Goal: Contribute content: Contribute content

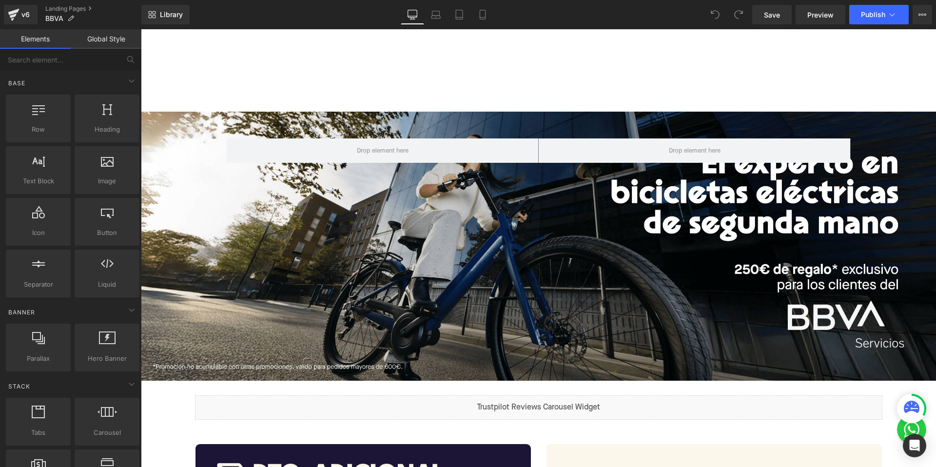
click at [530, 192] on div "Row" at bounding box center [538, 246] width 795 height 269
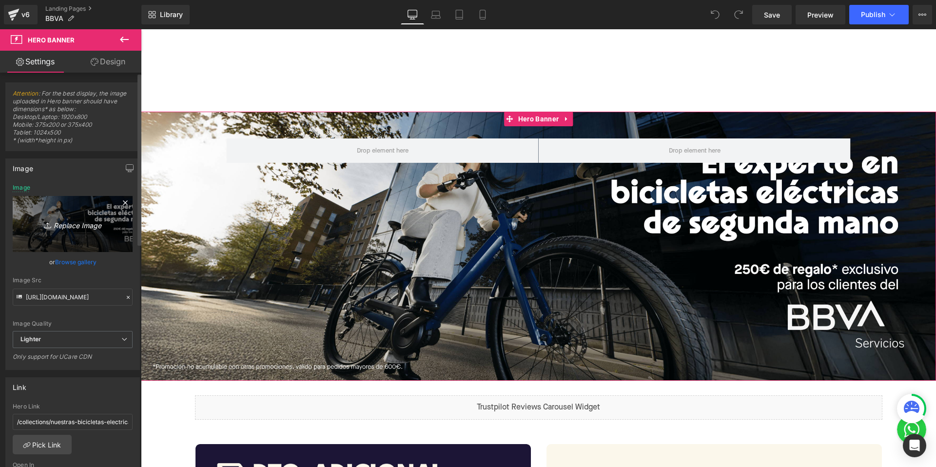
click at [58, 223] on icon "Replace Image" at bounding box center [73, 224] width 78 height 12
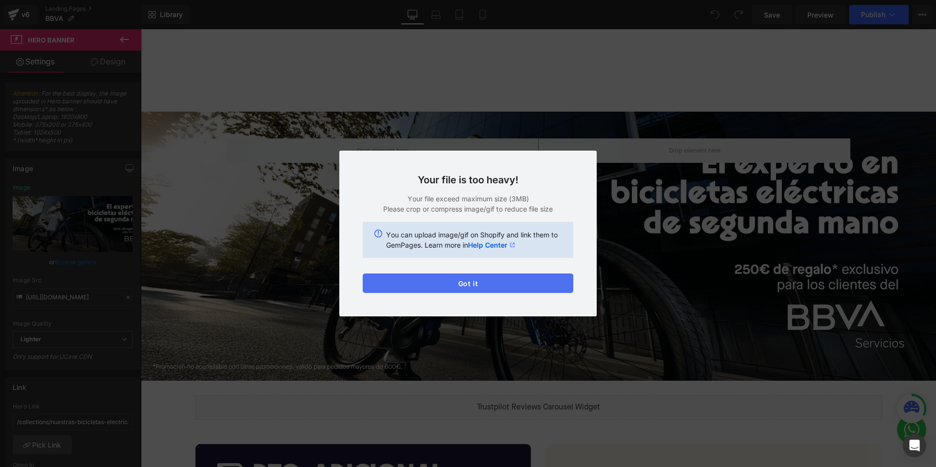
click at [443, 279] on button "Got it" at bounding box center [468, 282] width 211 height 19
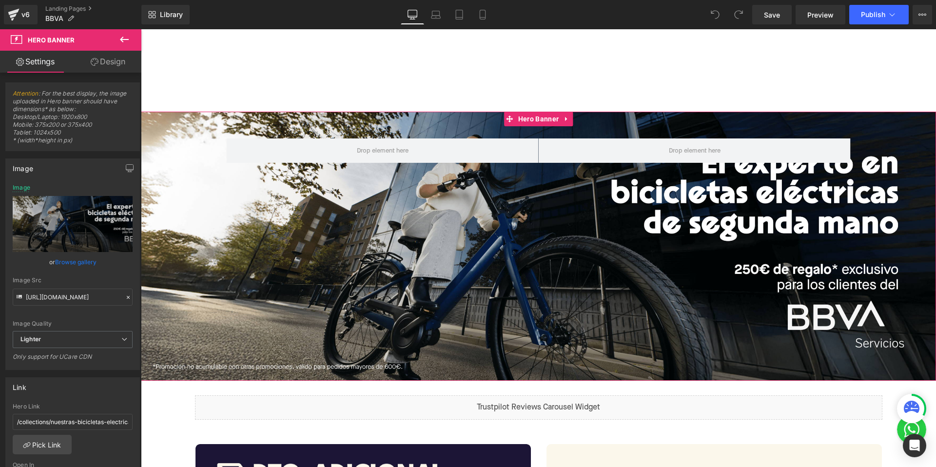
click at [537, 240] on div "Row" at bounding box center [538, 246] width 795 height 269
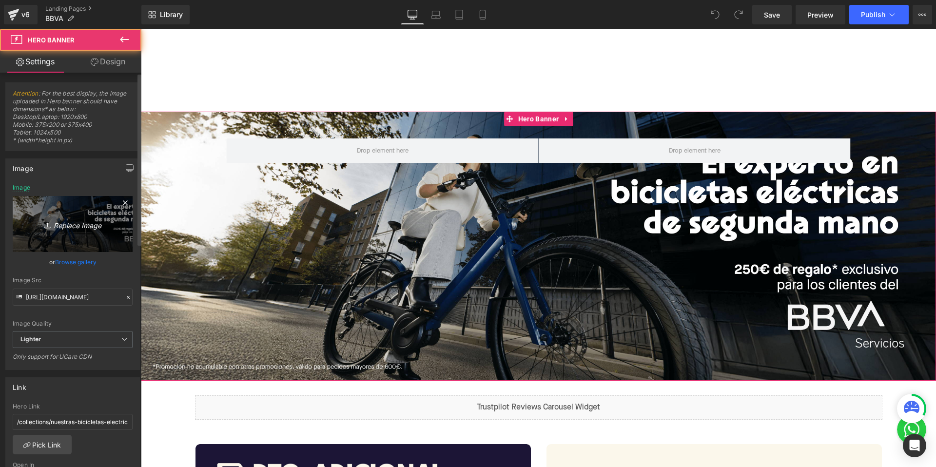
click at [65, 211] on link "Replace Image" at bounding box center [73, 224] width 120 height 56
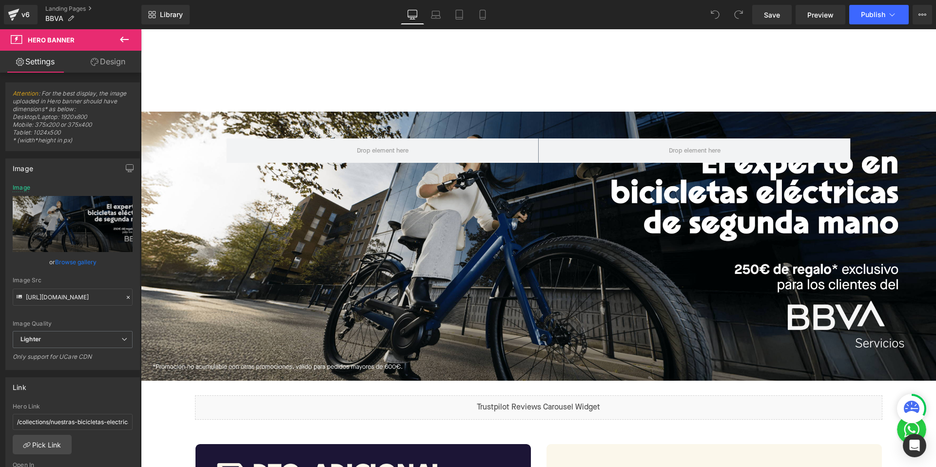
type input "C:\fakepath\BBVA HEADER DESKTOP v3.png"
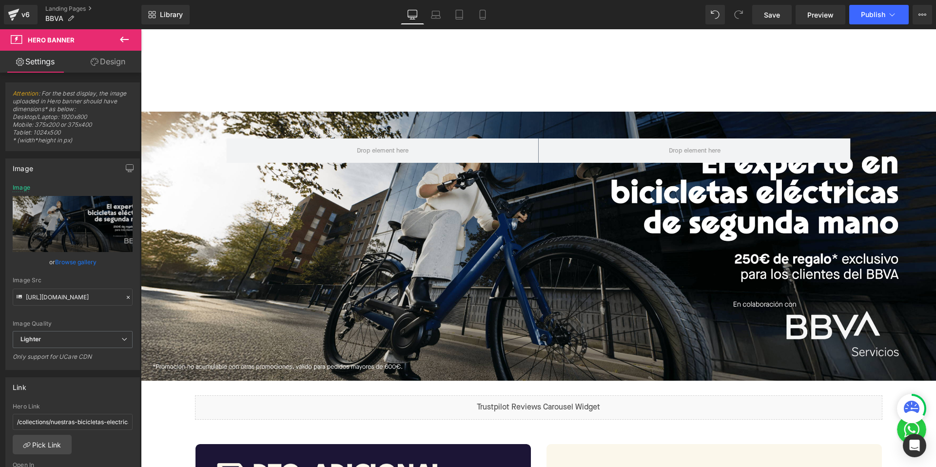
click at [422, 3] on div "Library Desktop Desktop Laptop Tablet Mobile Save Preview Publish Scheduled Vie…" at bounding box center [538, 14] width 794 height 29
click at [436, 21] on link "Laptop" at bounding box center [435, 14] width 23 height 19
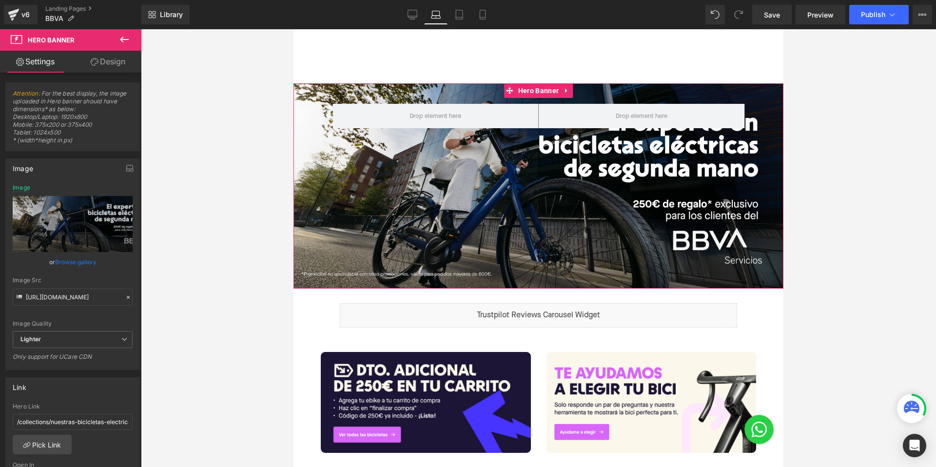
click at [540, 173] on div "Row" at bounding box center [538, 185] width 490 height 205
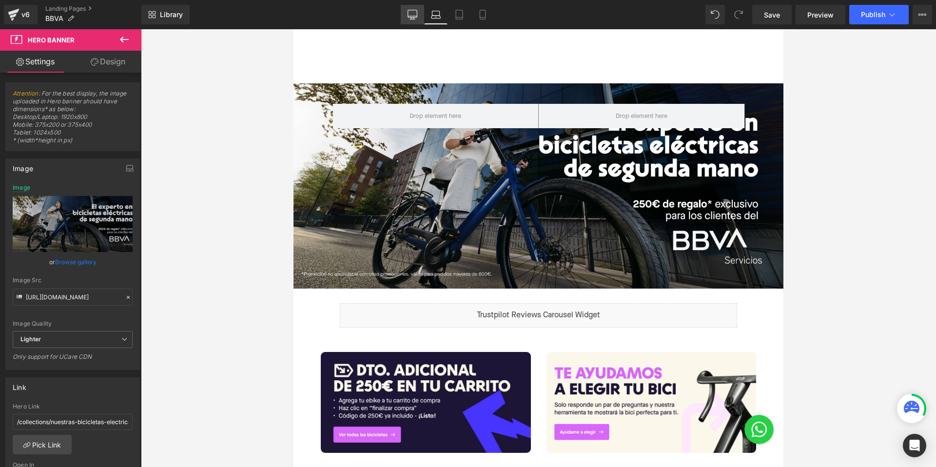
click at [407, 16] on icon at bounding box center [412, 15] width 10 height 10
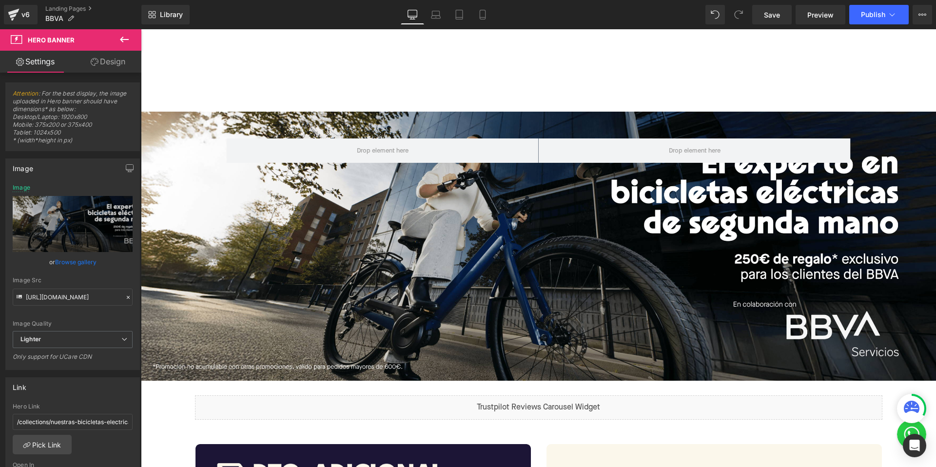
scroll to position [28, 0]
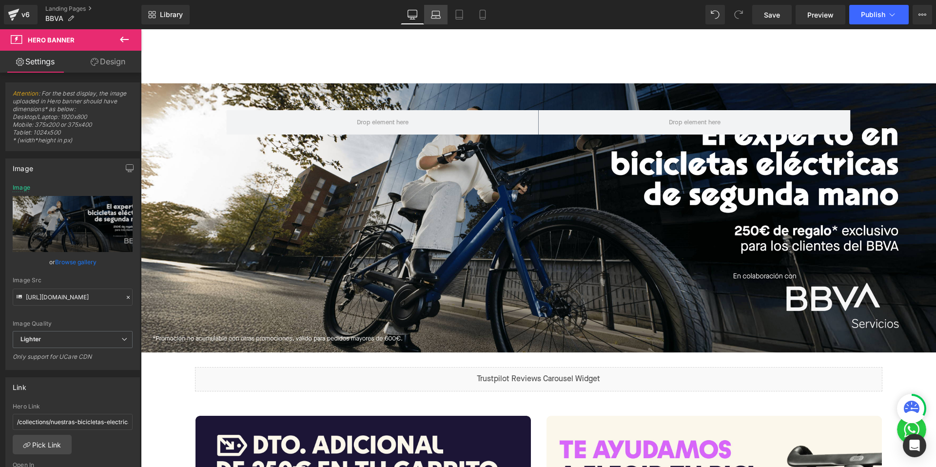
click at [434, 16] on icon at bounding box center [436, 15] width 10 height 10
type input "[URL][DOMAIN_NAME]"
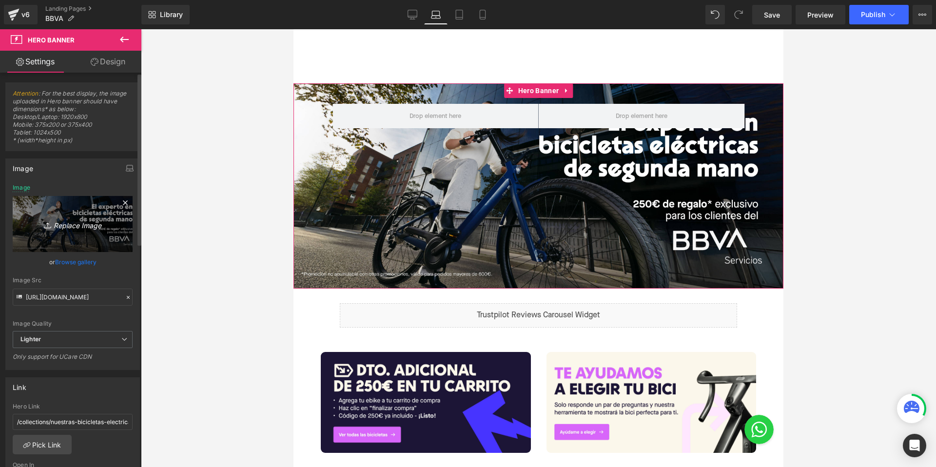
click at [70, 220] on icon "Replace Image" at bounding box center [73, 224] width 78 height 12
type input "C:\fakepath\BBVA HEADER LAPTOP v3.jpg"
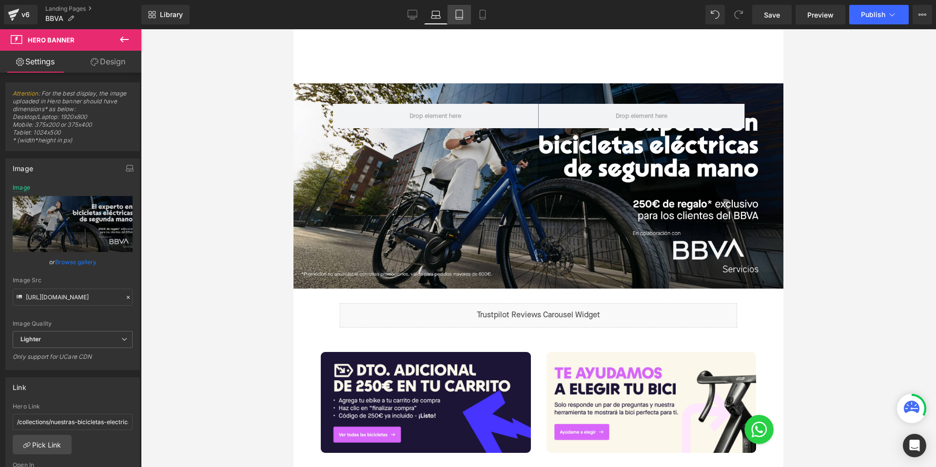
click at [463, 20] on link "Tablet" at bounding box center [458, 14] width 23 height 19
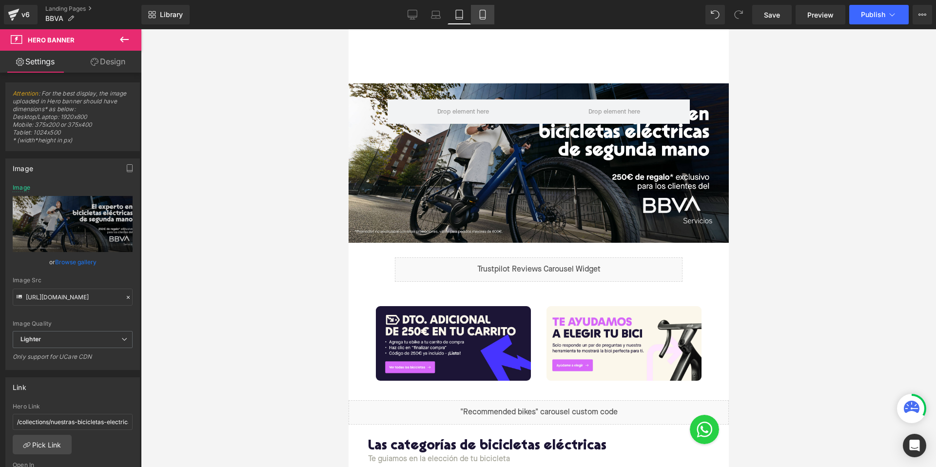
click at [482, 18] on icon at bounding box center [483, 15] width 10 height 10
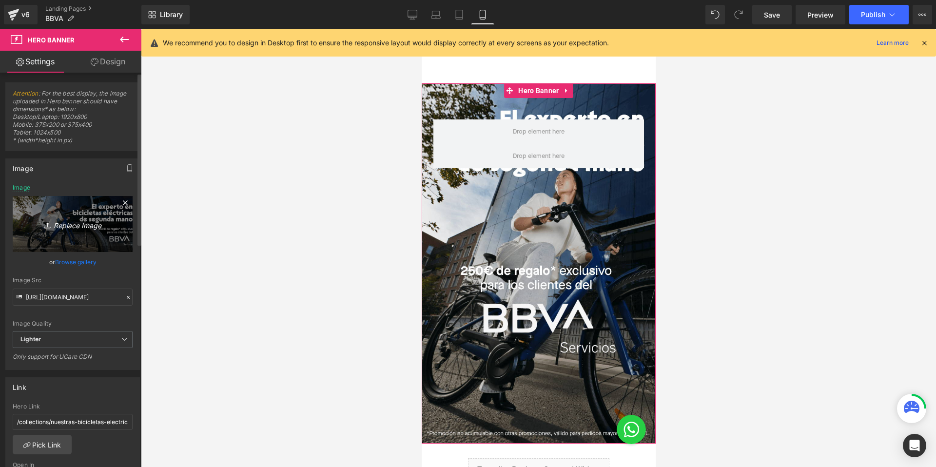
click at [74, 222] on icon "Replace Image" at bounding box center [73, 224] width 78 height 12
type input "[URL][DOMAIN_NAME]"
click at [52, 220] on icon "Replace Image" at bounding box center [73, 224] width 78 height 12
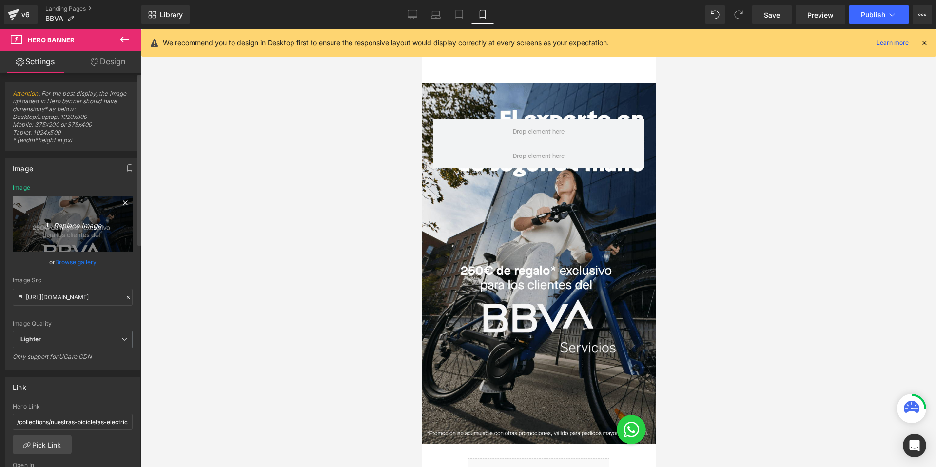
type input "C:\fakepath\BBVA HEADER MOBILE v3.png"
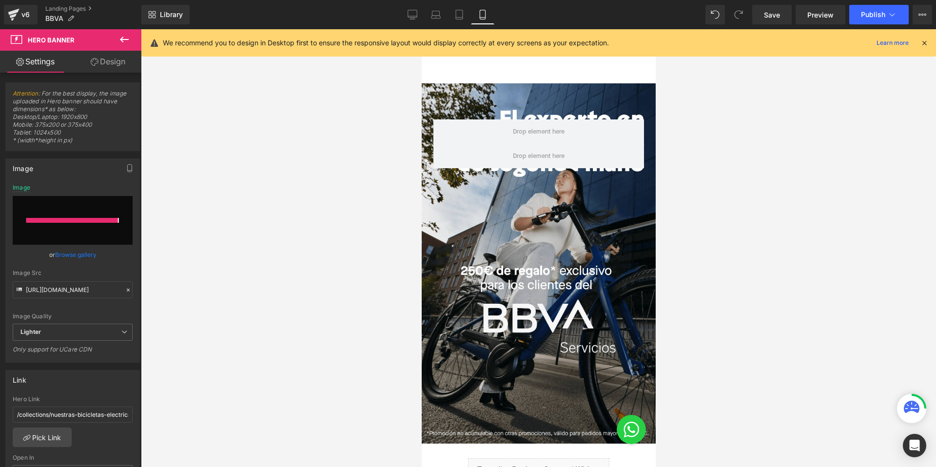
type input "https://ucarecdn.com/5ee6d4a6-b18d-4258-acc3-8c0a691eb66e/-/format/auto/-/previ…"
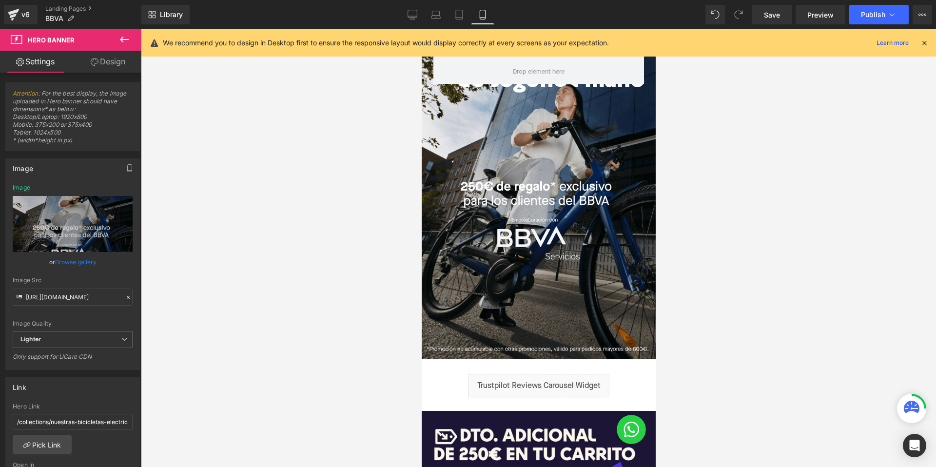
scroll to position [84, 0]
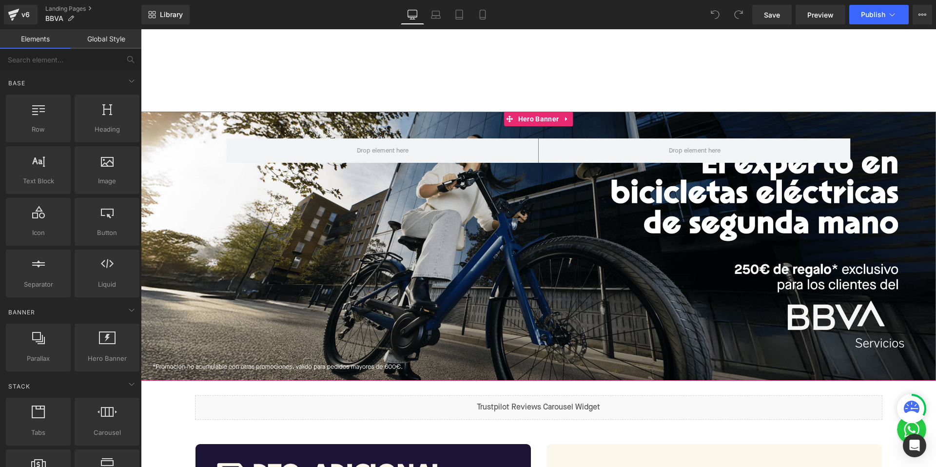
click at [513, 232] on div "Row" at bounding box center [538, 246] width 795 height 269
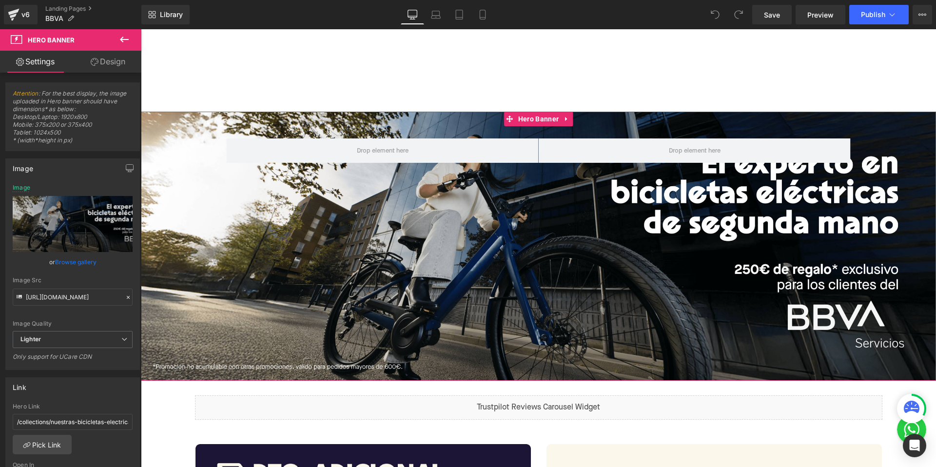
click at [557, 215] on div "Row" at bounding box center [538, 246] width 795 height 269
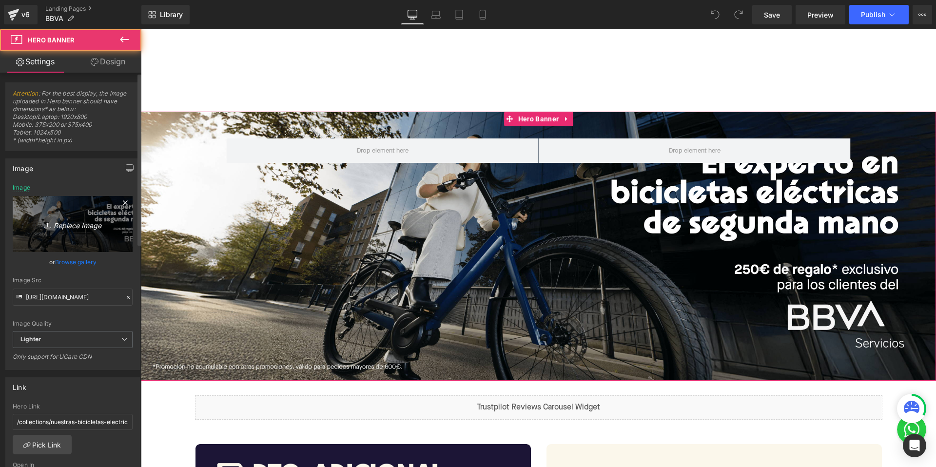
click at [50, 195] on div "Image Replace Image Upload image" at bounding box center [73, 218] width 120 height 68
click at [63, 212] on link "Replace Image" at bounding box center [73, 224] width 120 height 56
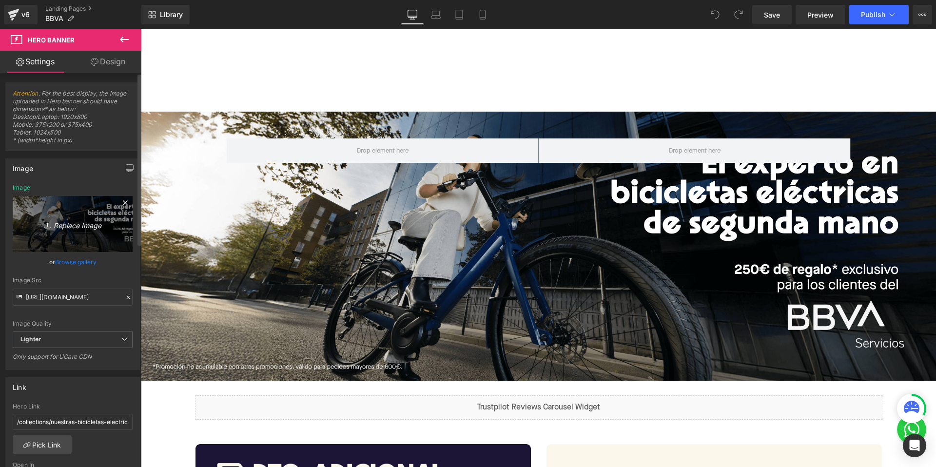
type input "C:\fakepath\BBVA HEADER DESKTOP v3.png"
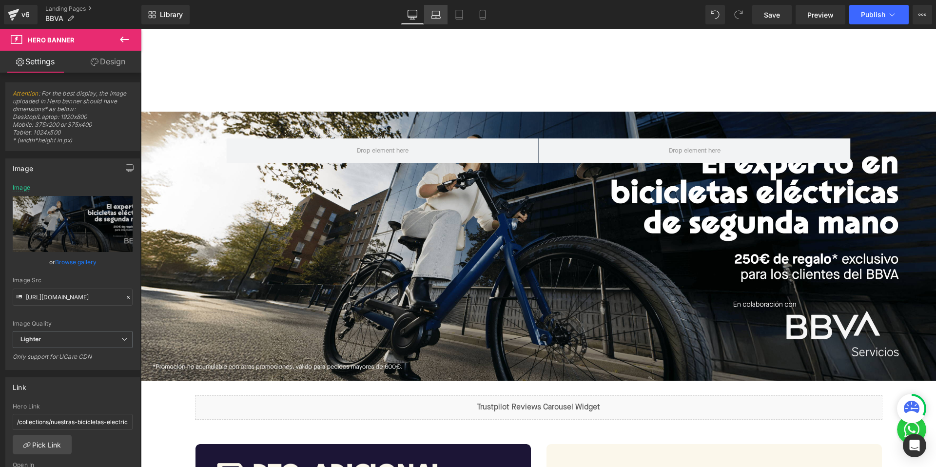
click at [439, 16] on icon at bounding box center [435, 17] width 9 height 3
type input "[URL][DOMAIN_NAME]"
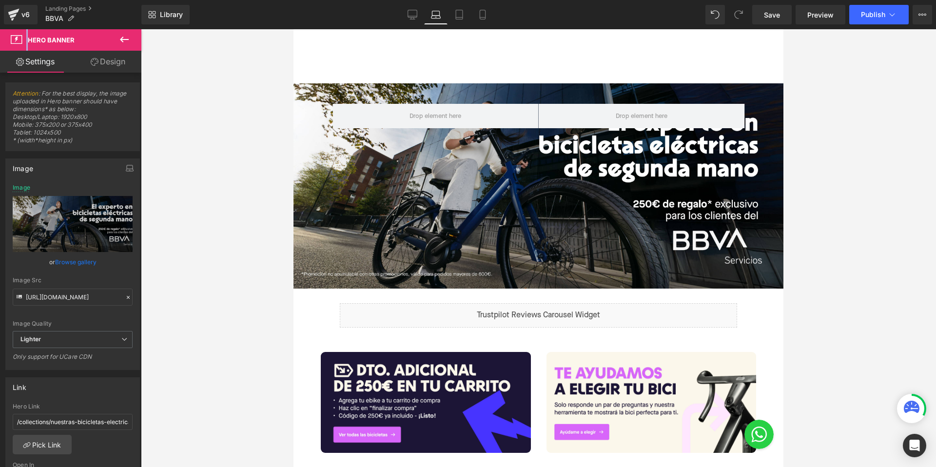
click at [438, 16] on icon at bounding box center [435, 17] width 9 height 3
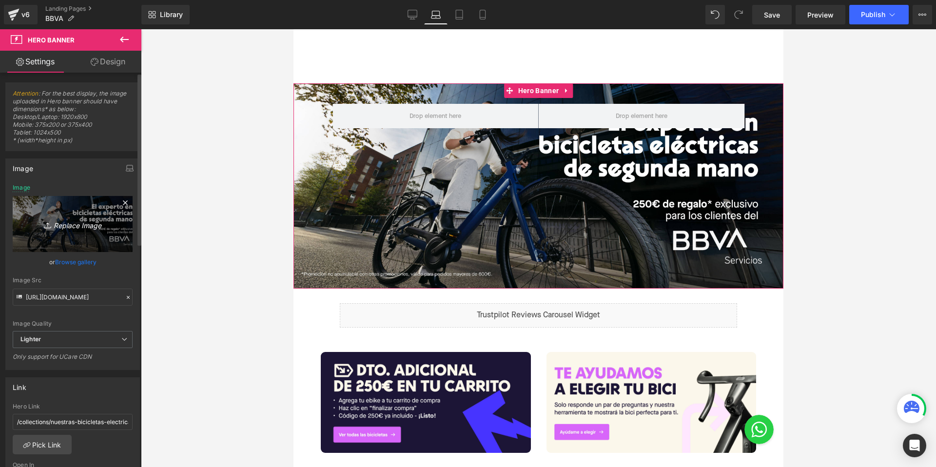
click at [93, 225] on icon "Replace Image" at bounding box center [73, 224] width 78 height 12
type input "C:\fakepath\BBVA HEADER LAPTOP v3.jpg"
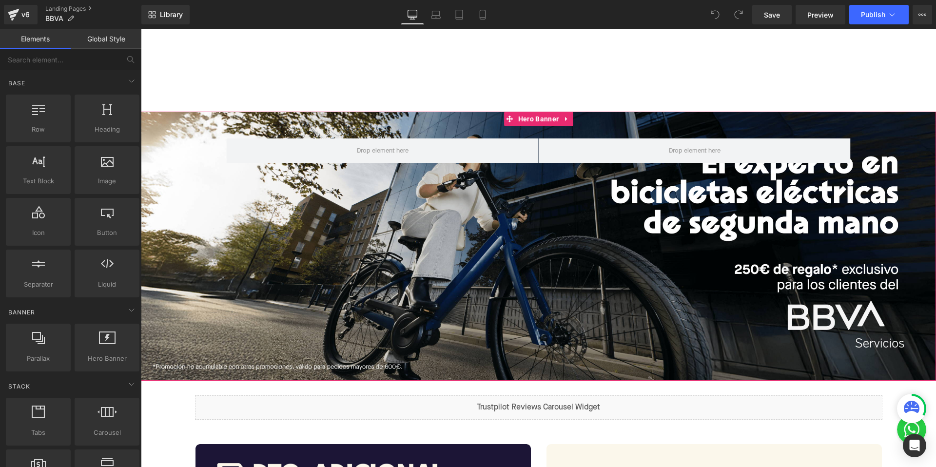
click at [389, 215] on div "Row" at bounding box center [538, 246] width 795 height 269
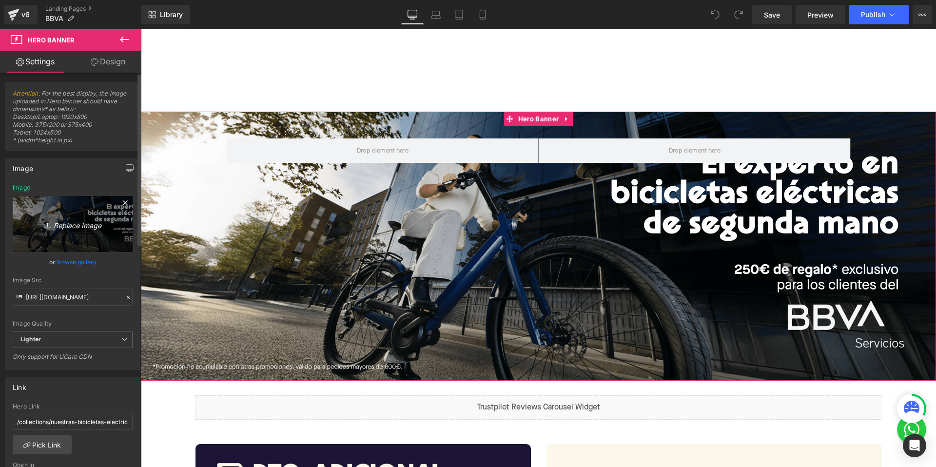
click at [90, 222] on icon "Replace Image" at bounding box center [73, 224] width 78 height 12
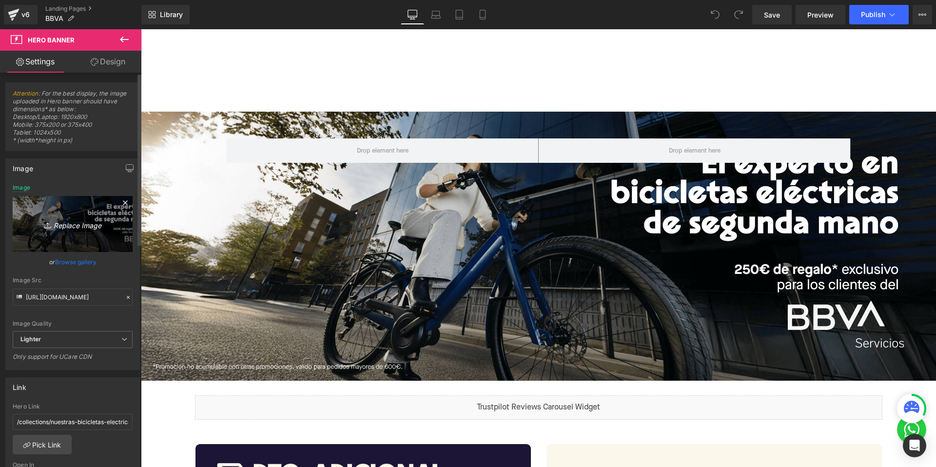
type input "C:\fakepath\BBVA HEADER DESKTOP v3.png"
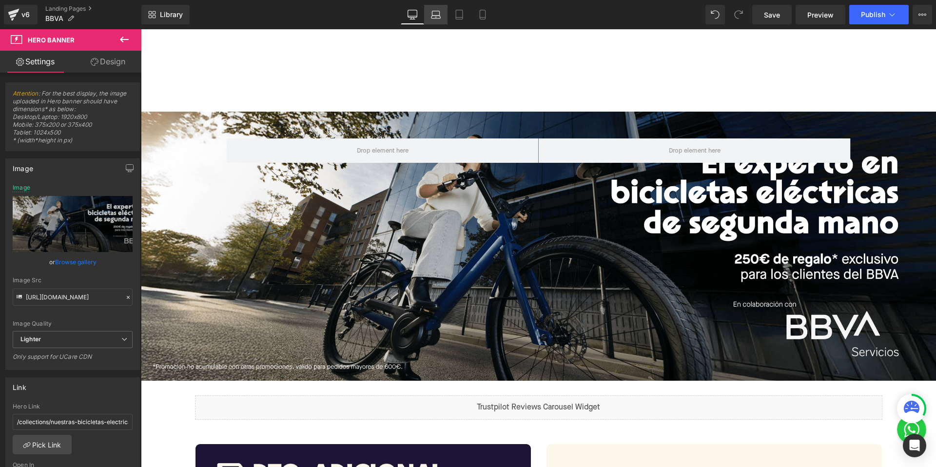
click at [433, 18] on icon at bounding box center [435, 17] width 9 height 3
type input "[URL][DOMAIN_NAME]"
click at [433, 17] on icon at bounding box center [436, 15] width 10 height 10
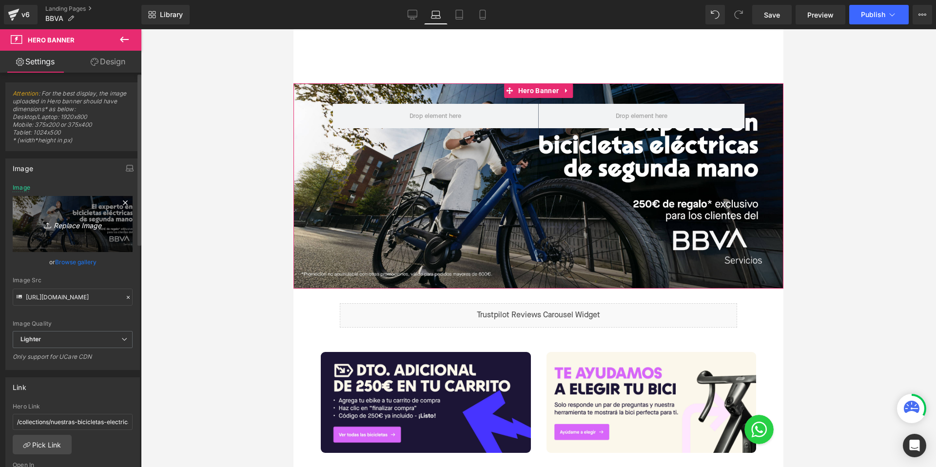
click at [76, 228] on icon "Replace Image" at bounding box center [73, 224] width 78 height 12
type input "C:\fakepath\BBVA HEADER LAPTOP v3.jpg"
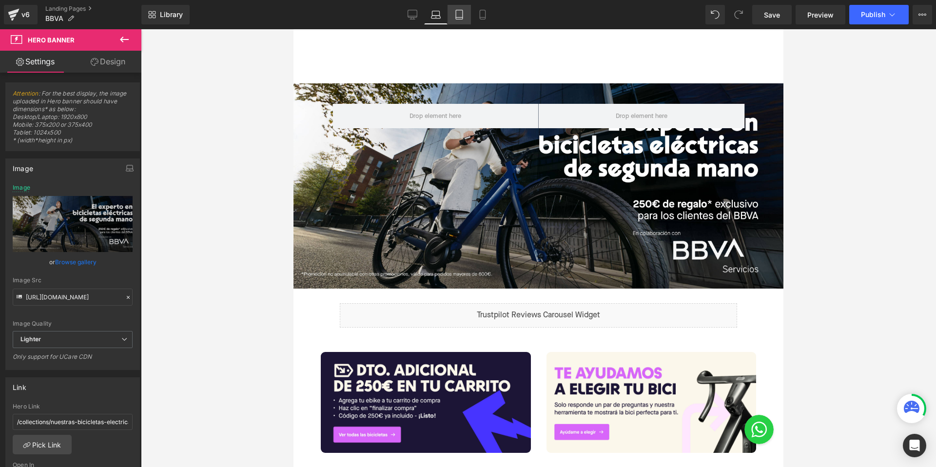
click at [457, 9] on link "Tablet" at bounding box center [458, 14] width 23 height 19
type input "[URL][DOMAIN_NAME]"
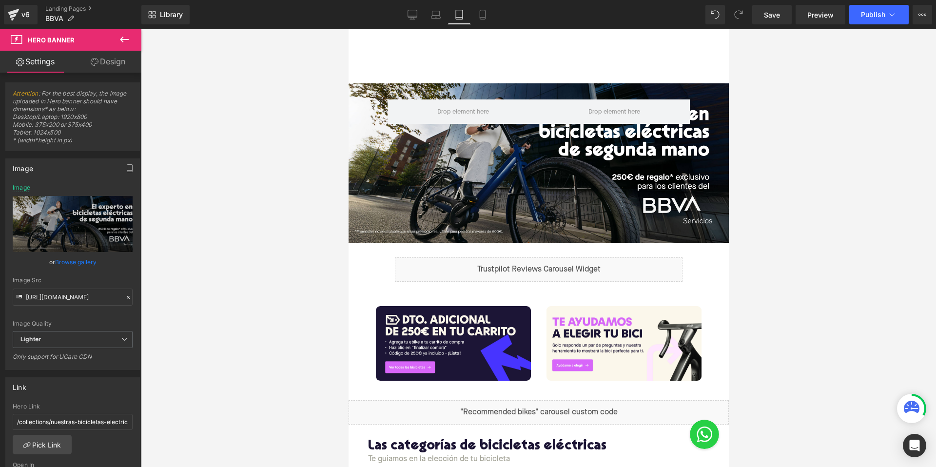
click at [464, 19] on link "Tablet" at bounding box center [458, 14] width 23 height 19
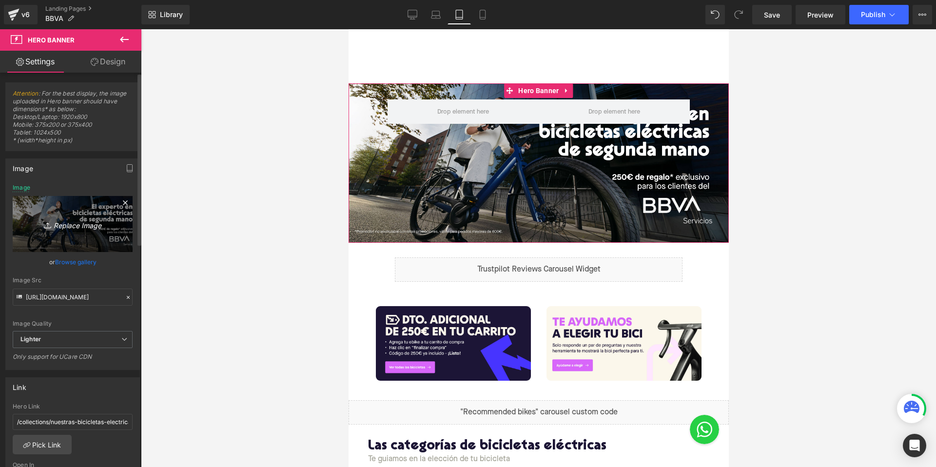
click at [80, 225] on icon "Replace Image" at bounding box center [73, 224] width 78 height 12
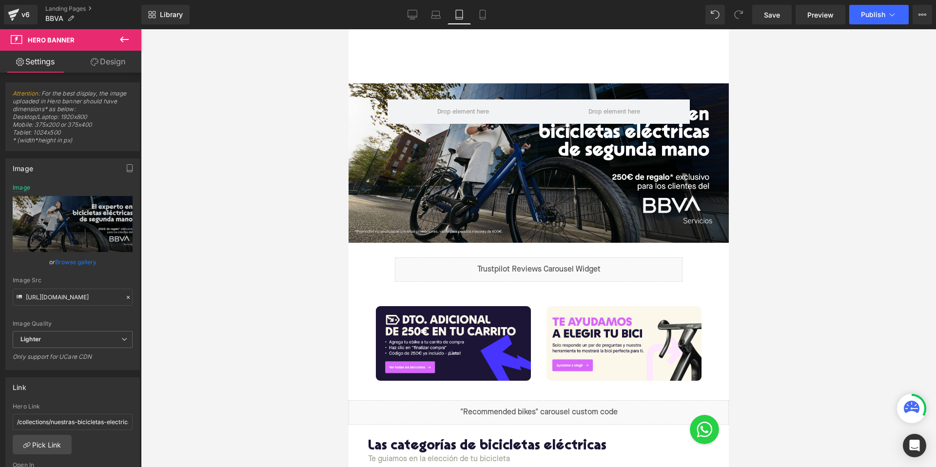
type input "C:\fakepath\BBVA HEADER LAPTOP v3.jpg"
click at [761, 15] on link "Save" at bounding box center [771, 14] width 39 height 19
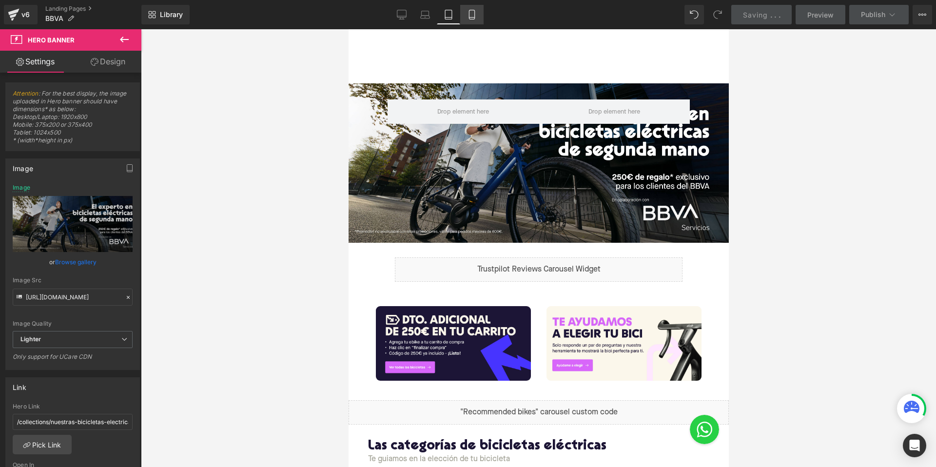
click at [474, 18] on icon at bounding box center [472, 15] width 10 height 10
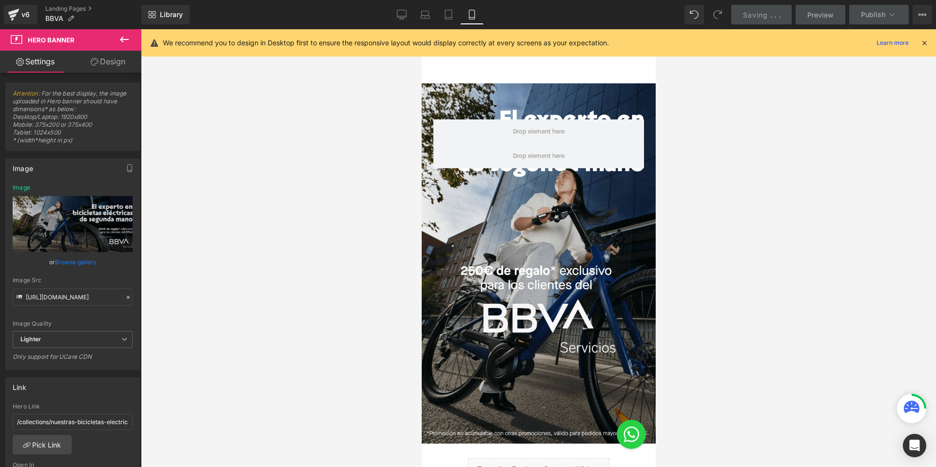
type input "[URL][DOMAIN_NAME]"
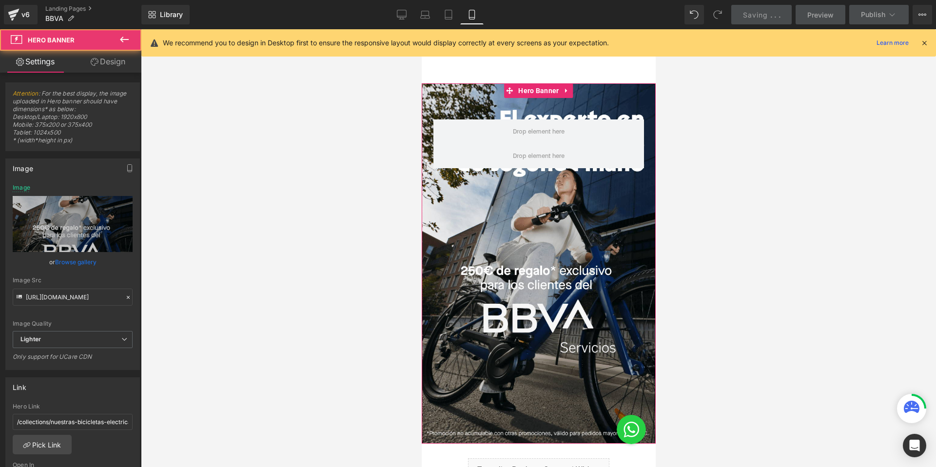
click at [534, 304] on div "Row" at bounding box center [538, 263] width 234 height 360
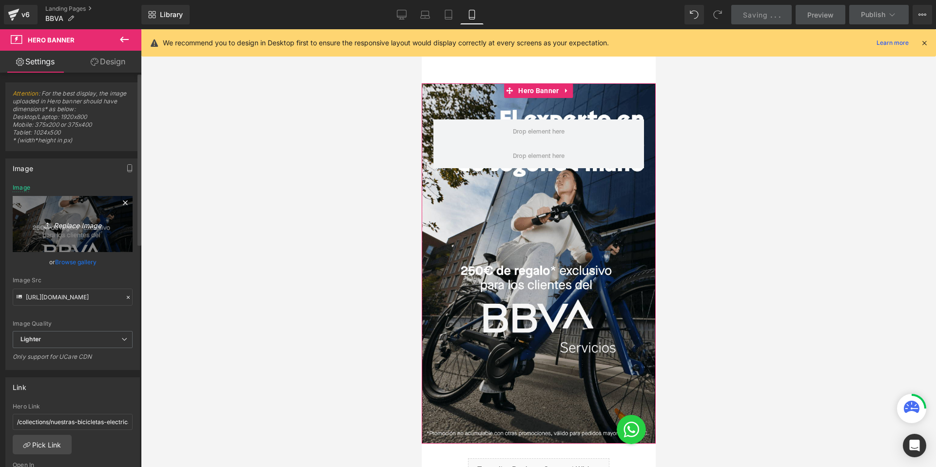
click at [62, 217] on link "Replace Image" at bounding box center [73, 224] width 120 height 56
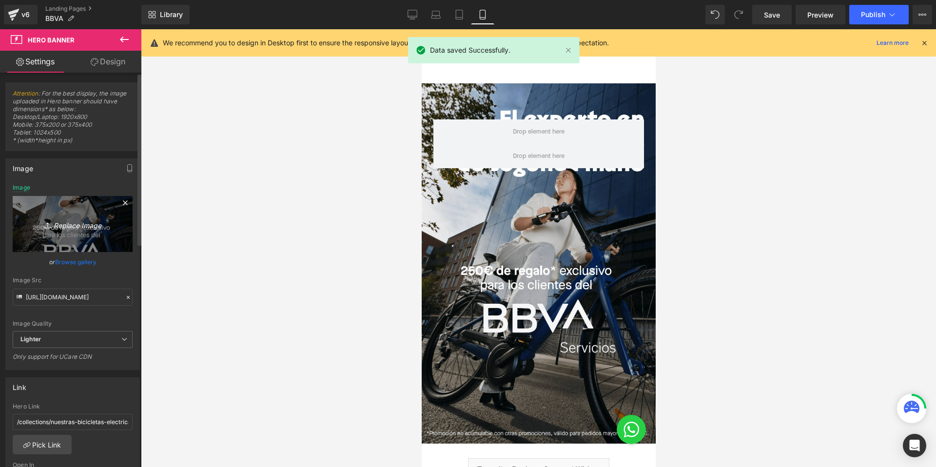
type input "C:\fakepath\BBVA HEADER MOBILE v3.png"
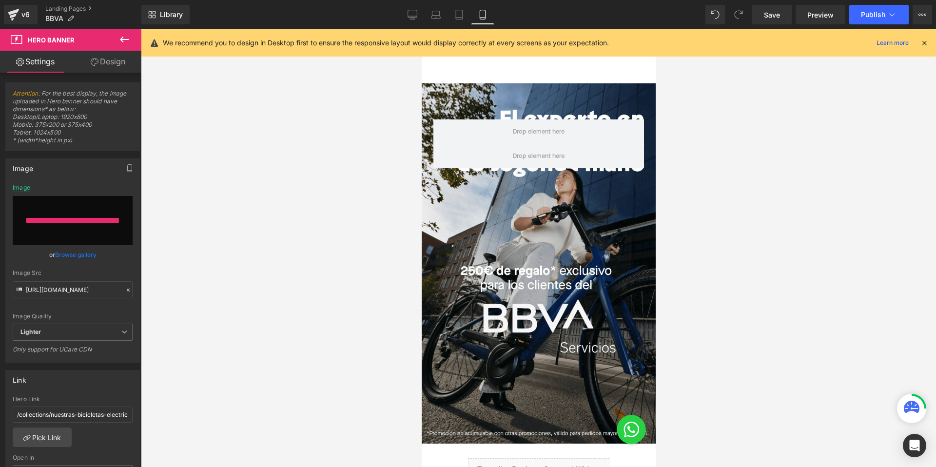
type input "[URL][DOMAIN_NAME]"
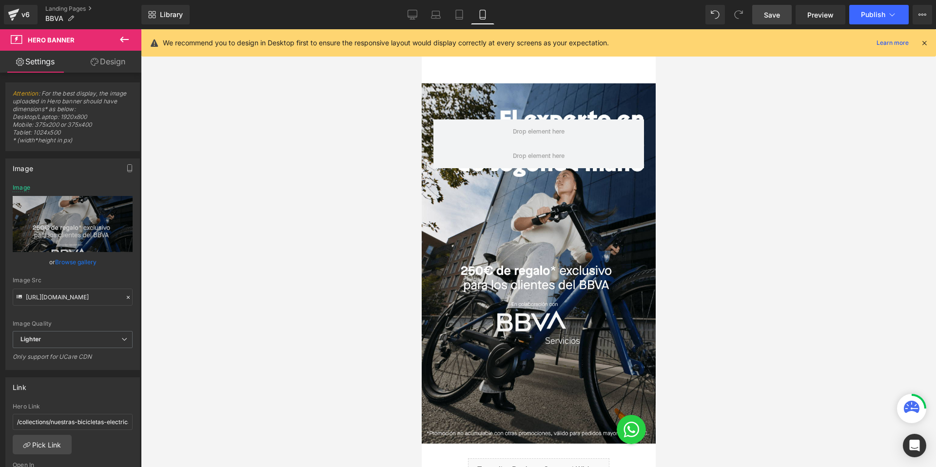
click at [773, 14] on span "Save" at bounding box center [772, 15] width 16 height 10
click at [857, 14] on button "Publish" at bounding box center [878, 14] width 59 height 19
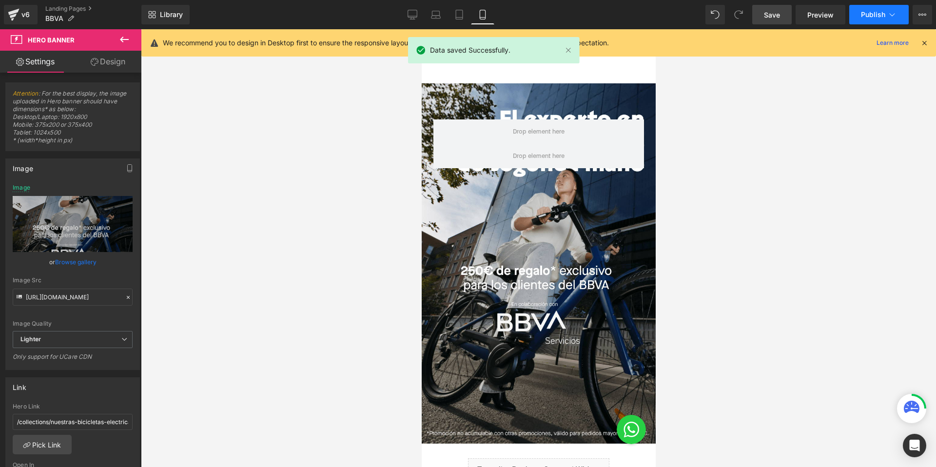
click at [864, 14] on span "Publish" at bounding box center [873, 15] width 24 height 8
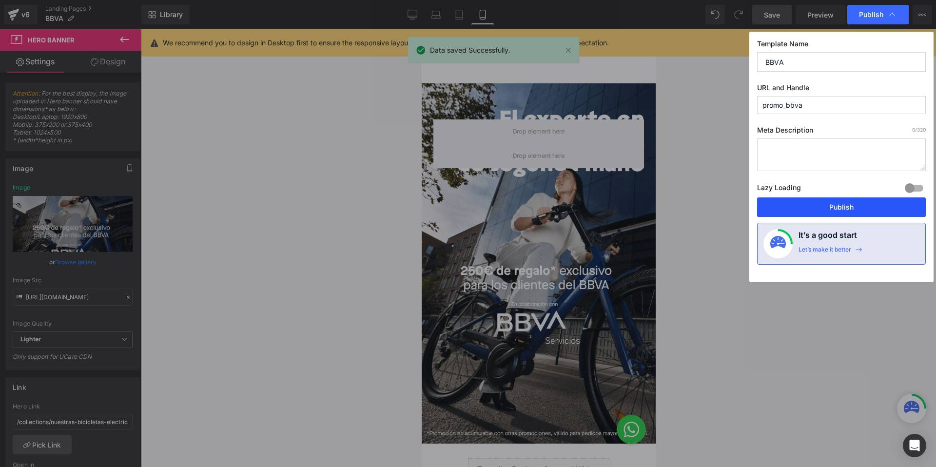
click at [816, 202] on button "Publish" at bounding box center [841, 206] width 169 height 19
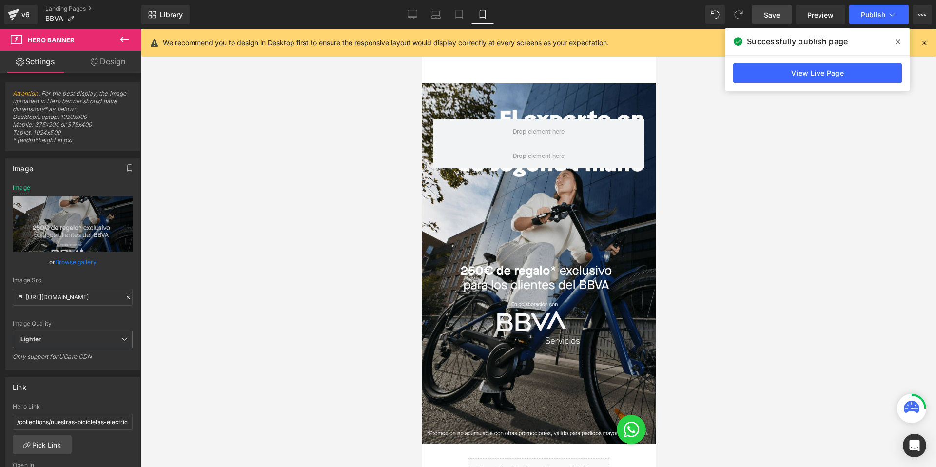
click at [887, 47] on div "Successfully publish page" at bounding box center [817, 41] width 184 height 27
click at [897, 42] on icon at bounding box center [897, 41] width 5 height 5
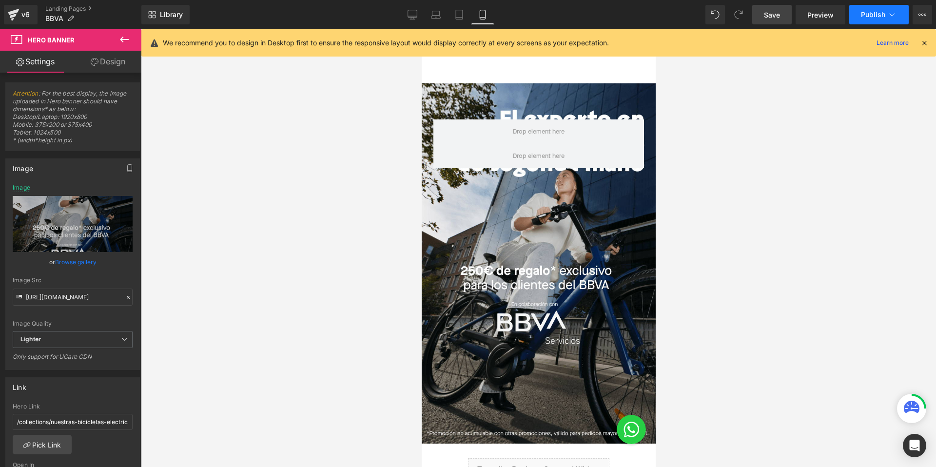
click at [890, 12] on icon at bounding box center [892, 15] width 10 height 10
